Goal: Browse casually

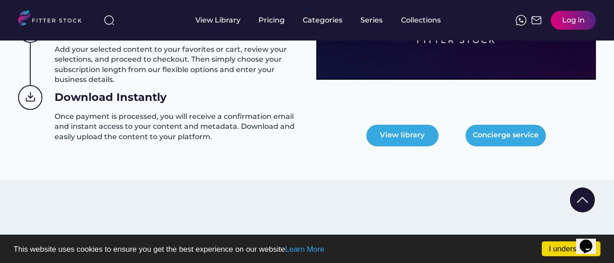
scroll to position [476, 0]
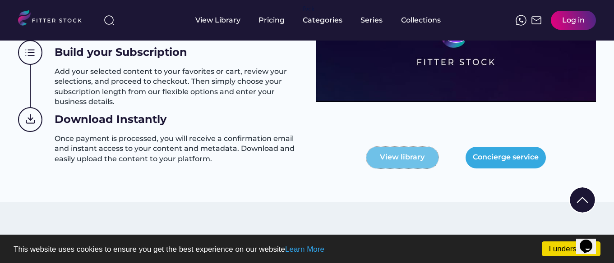
click at [413, 157] on button "View library" at bounding box center [402, 158] width 72 height 22
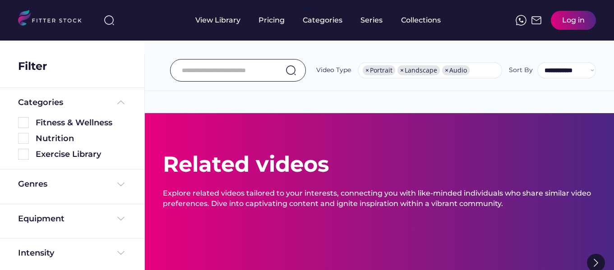
select select "**********"
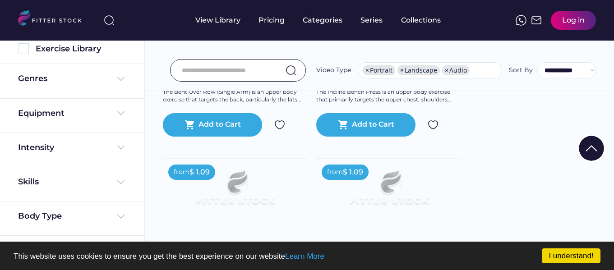
scroll to position [105, 0]
click at [119, 83] on img at bounding box center [120, 79] width 11 height 11
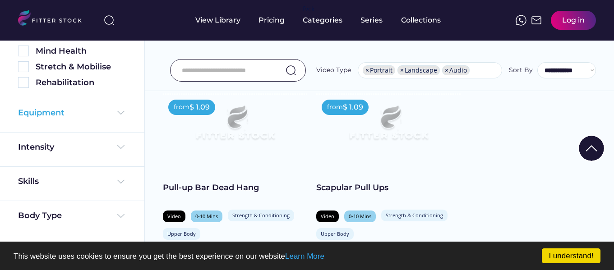
scroll to position [7138, 0]
